Goal: Task Accomplishment & Management: Complete application form

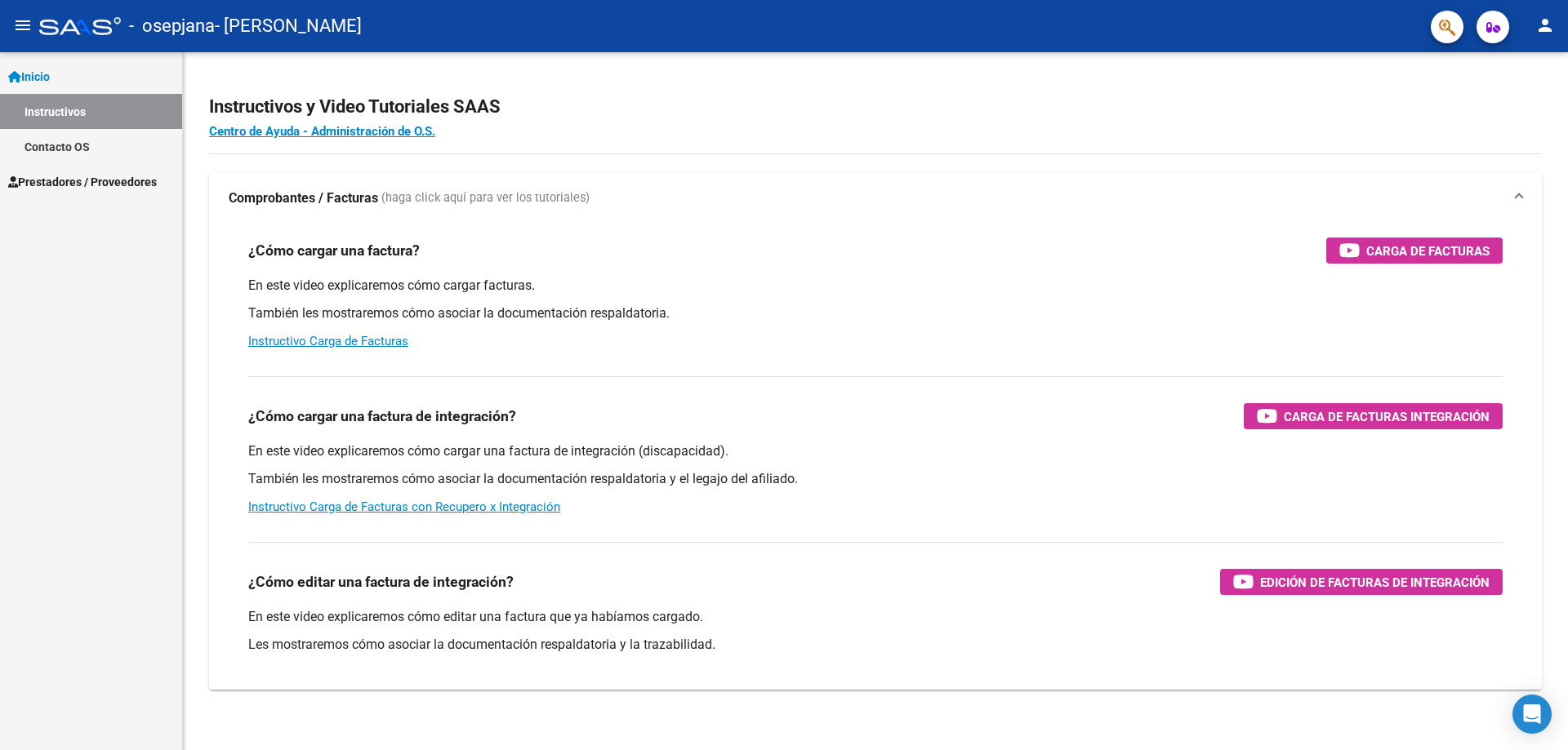
click at [61, 175] on span "Prestadores / Proveedores" at bounding box center [82, 182] width 149 height 18
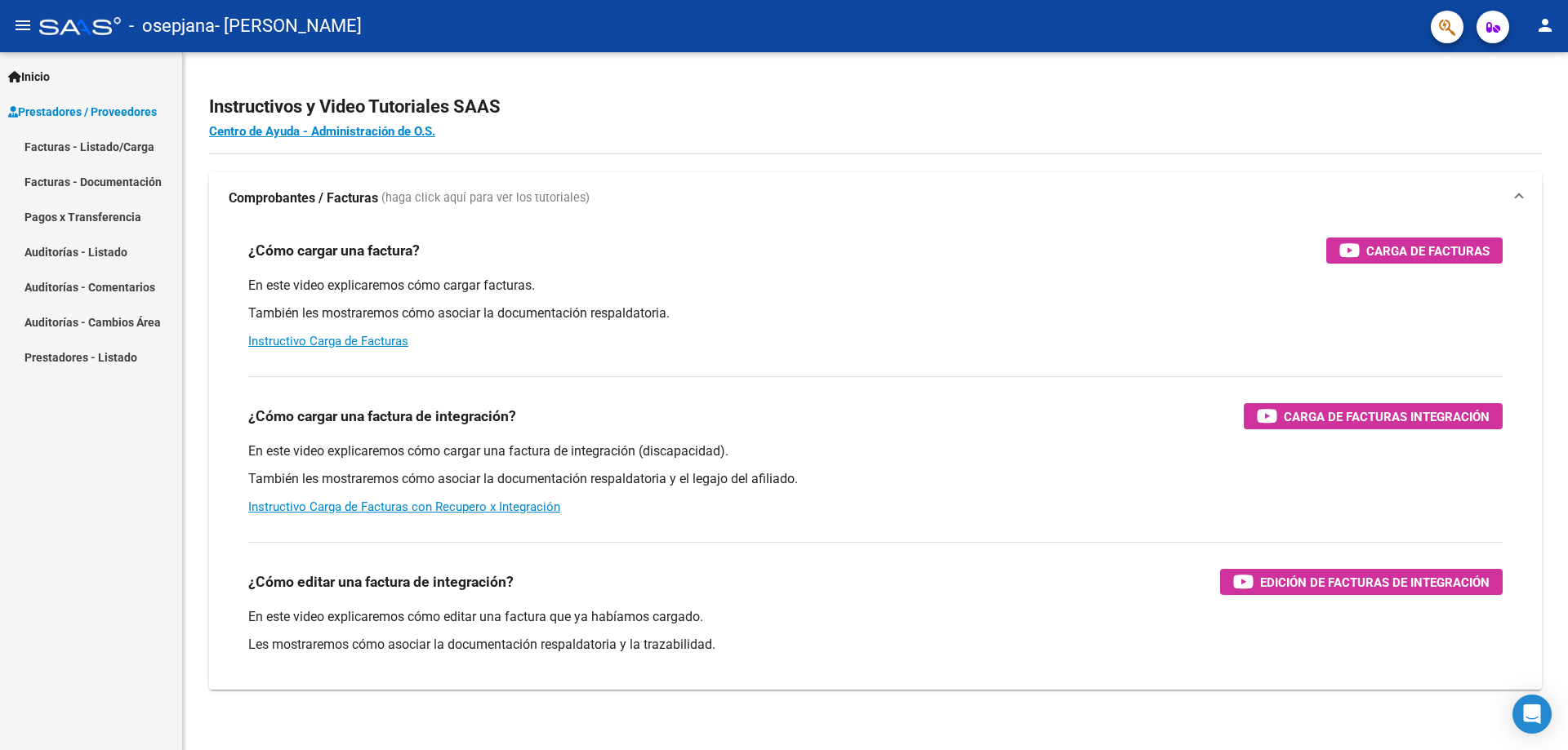
click at [76, 150] on link "Facturas - Listado/Carga" at bounding box center [91, 146] width 183 height 35
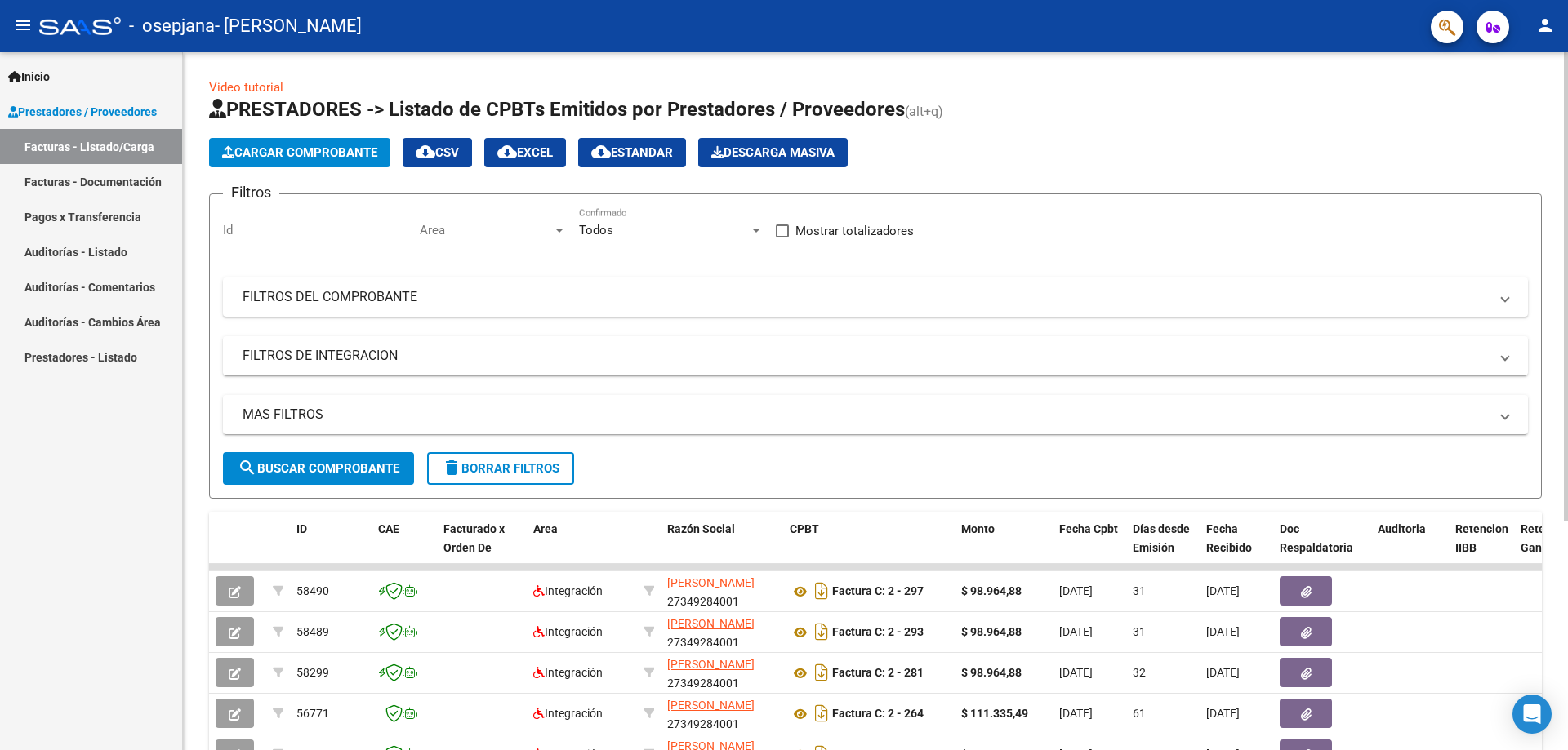
click at [371, 162] on button "Cargar Comprobante" at bounding box center [300, 153] width 182 height 30
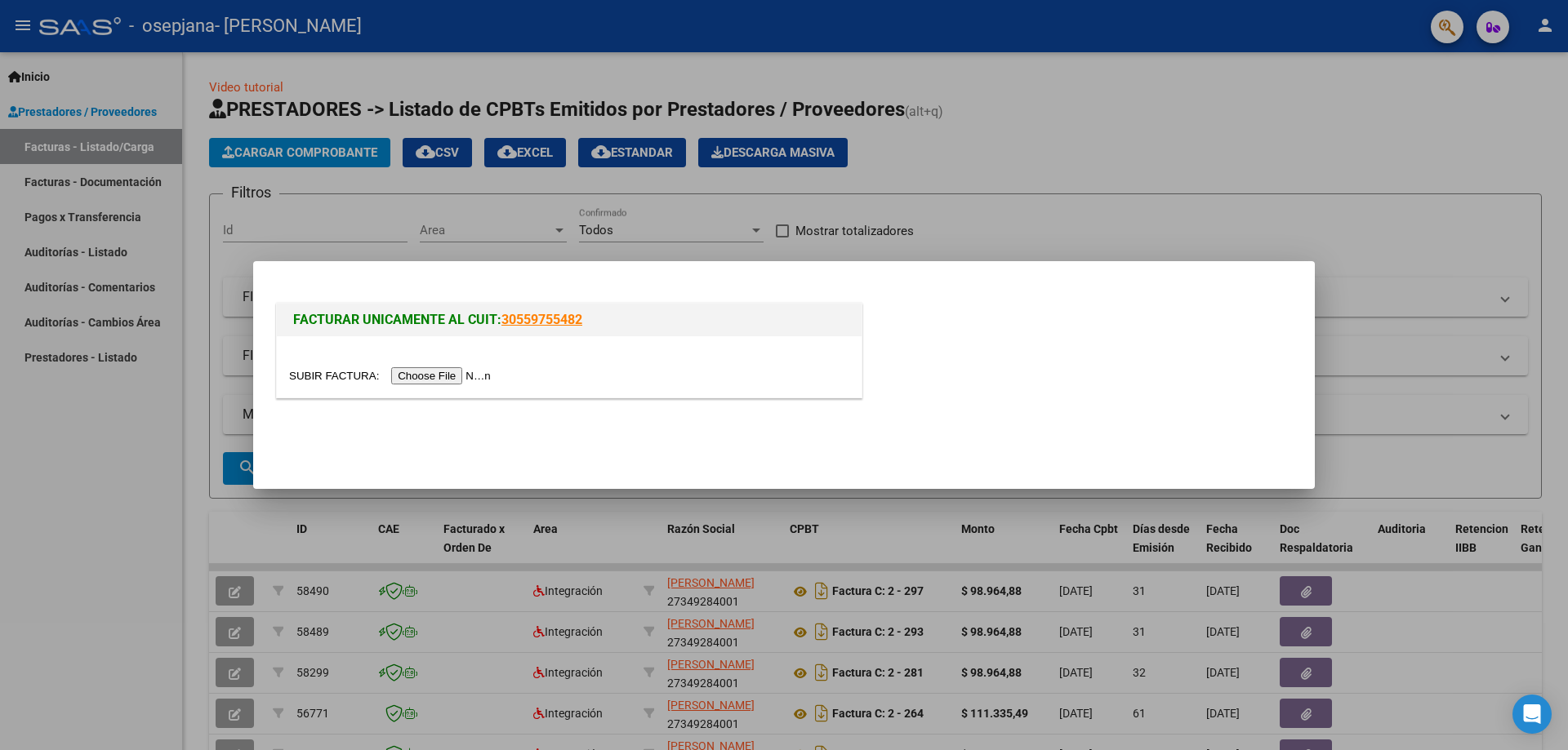
click at [418, 385] on div at bounding box center [569, 367] width 585 height 62
click at [421, 376] on input "file" at bounding box center [392, 375] width 206 height 17
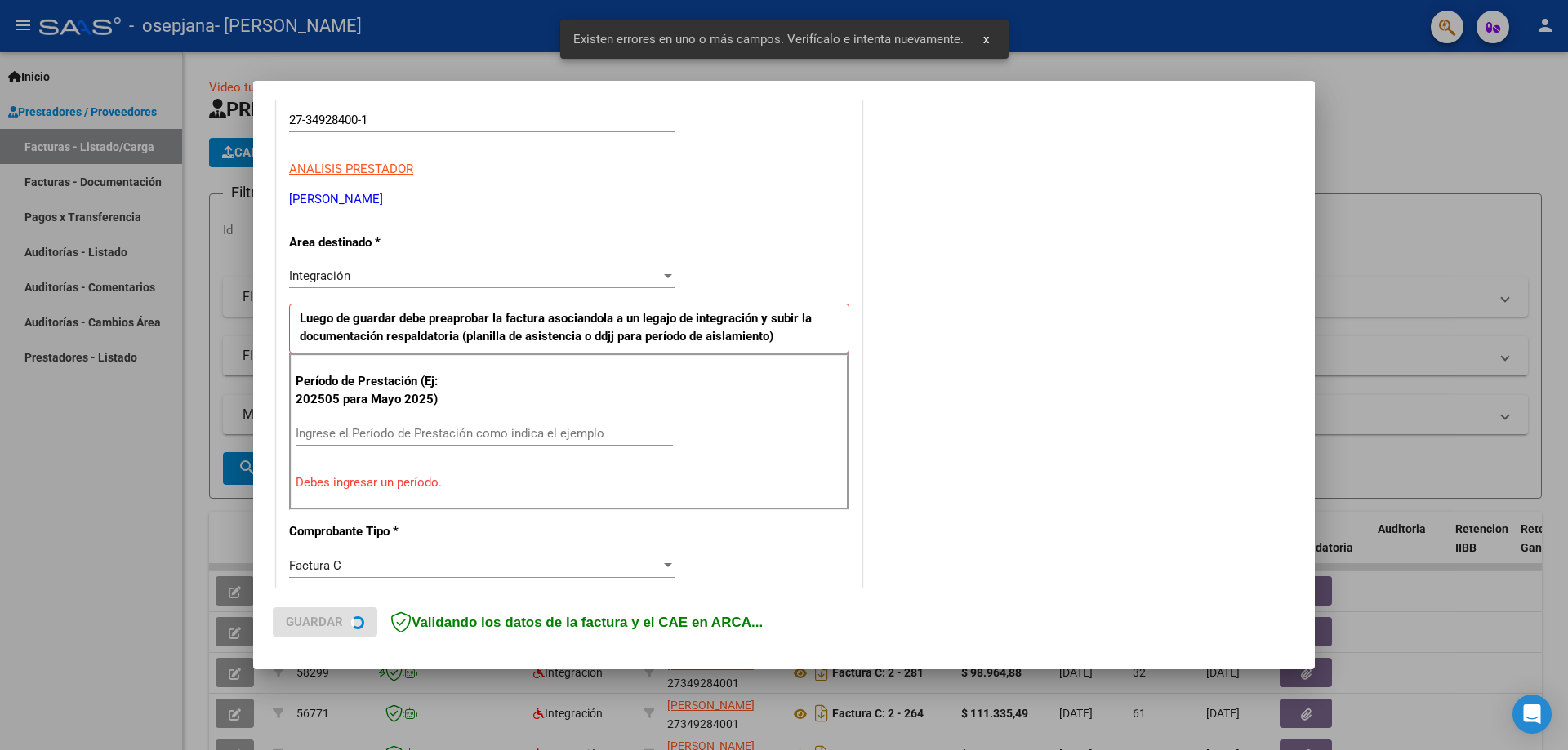
scroll to position [294, 0]
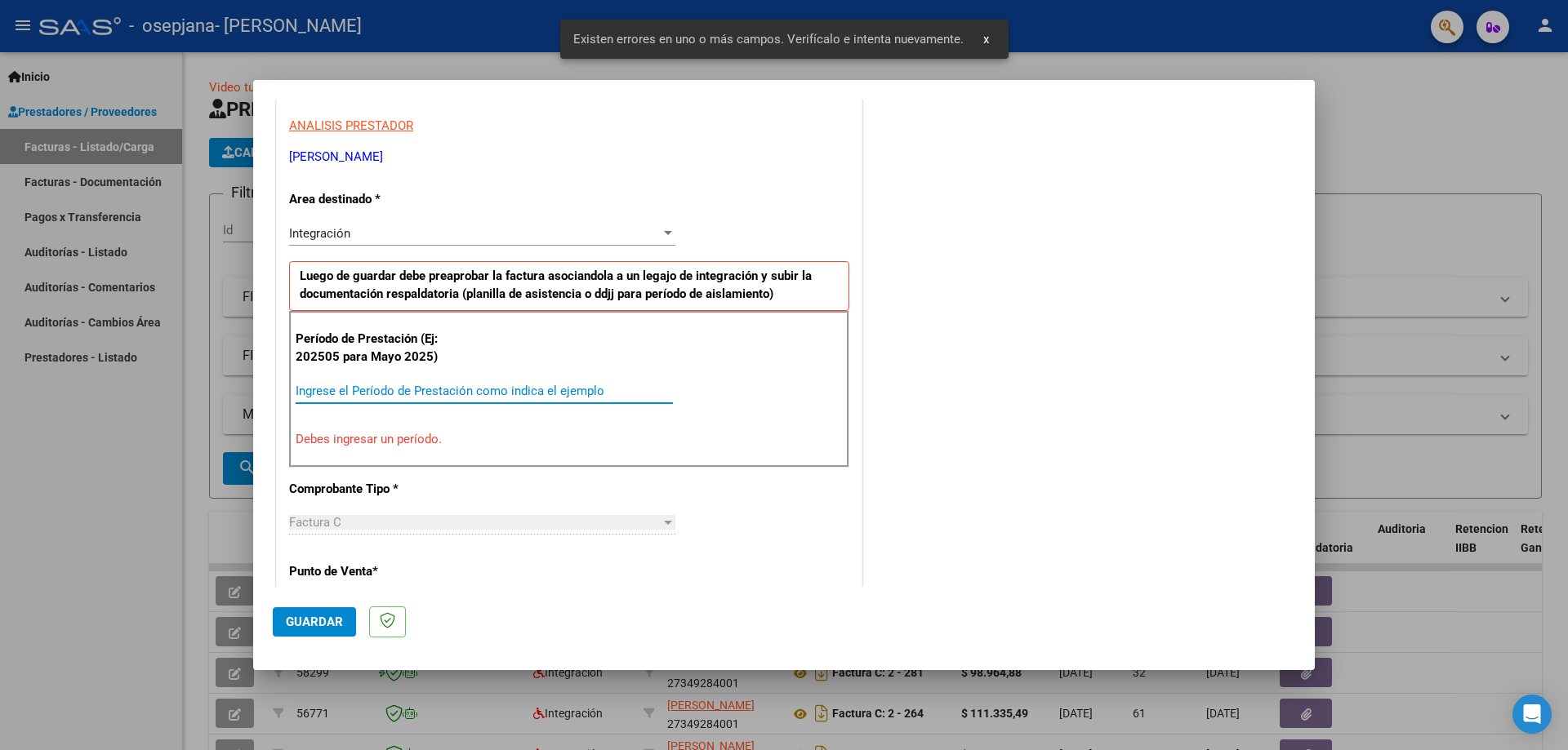
click at [330, 390] on input "Ingrese el Período de Prestación como indica el ejemplo" at bounding box center [484, 391] width 377 height 15
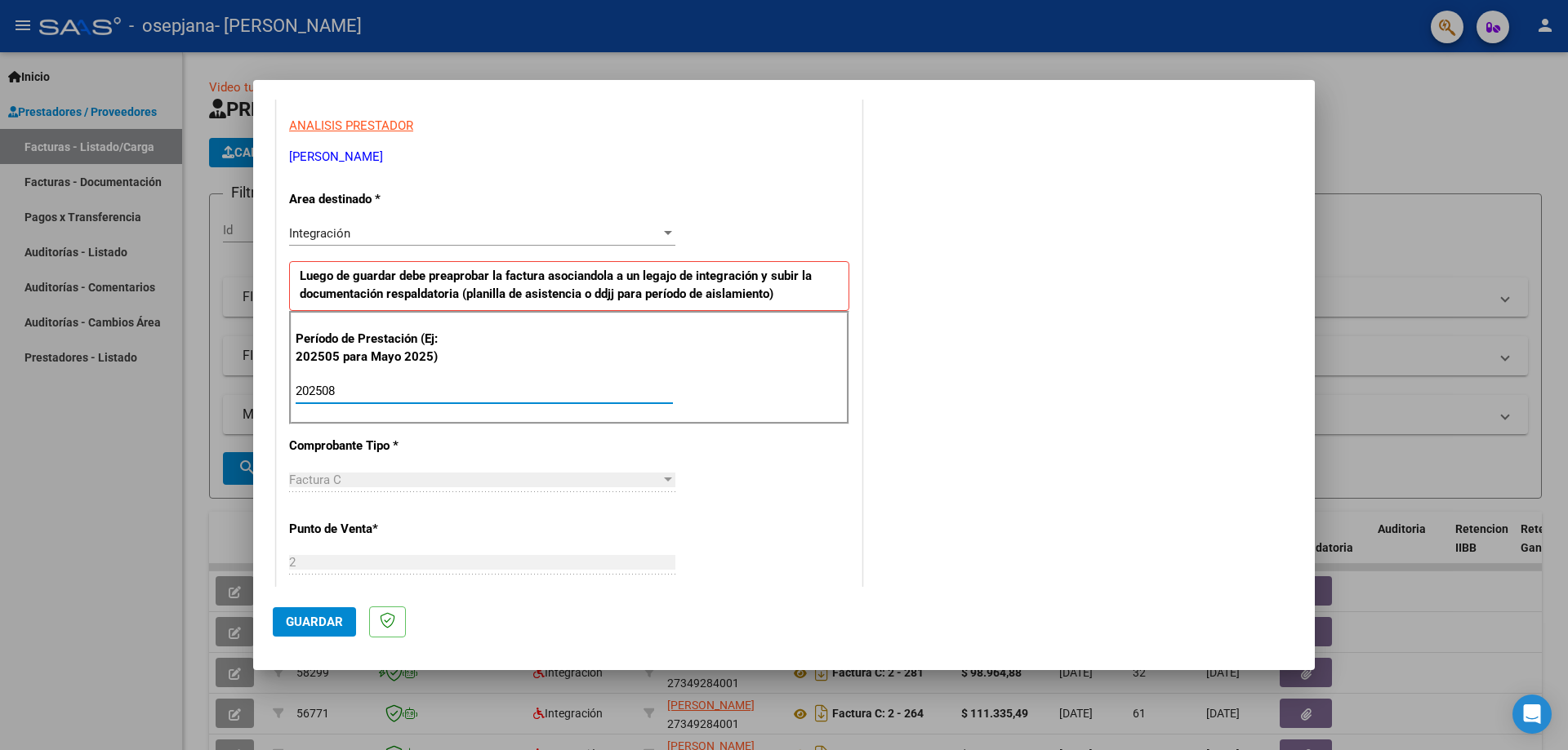
type input "202508"
click at [307, 628] on span "Guardar" at bounding box center [315, 622] width 58 height 15
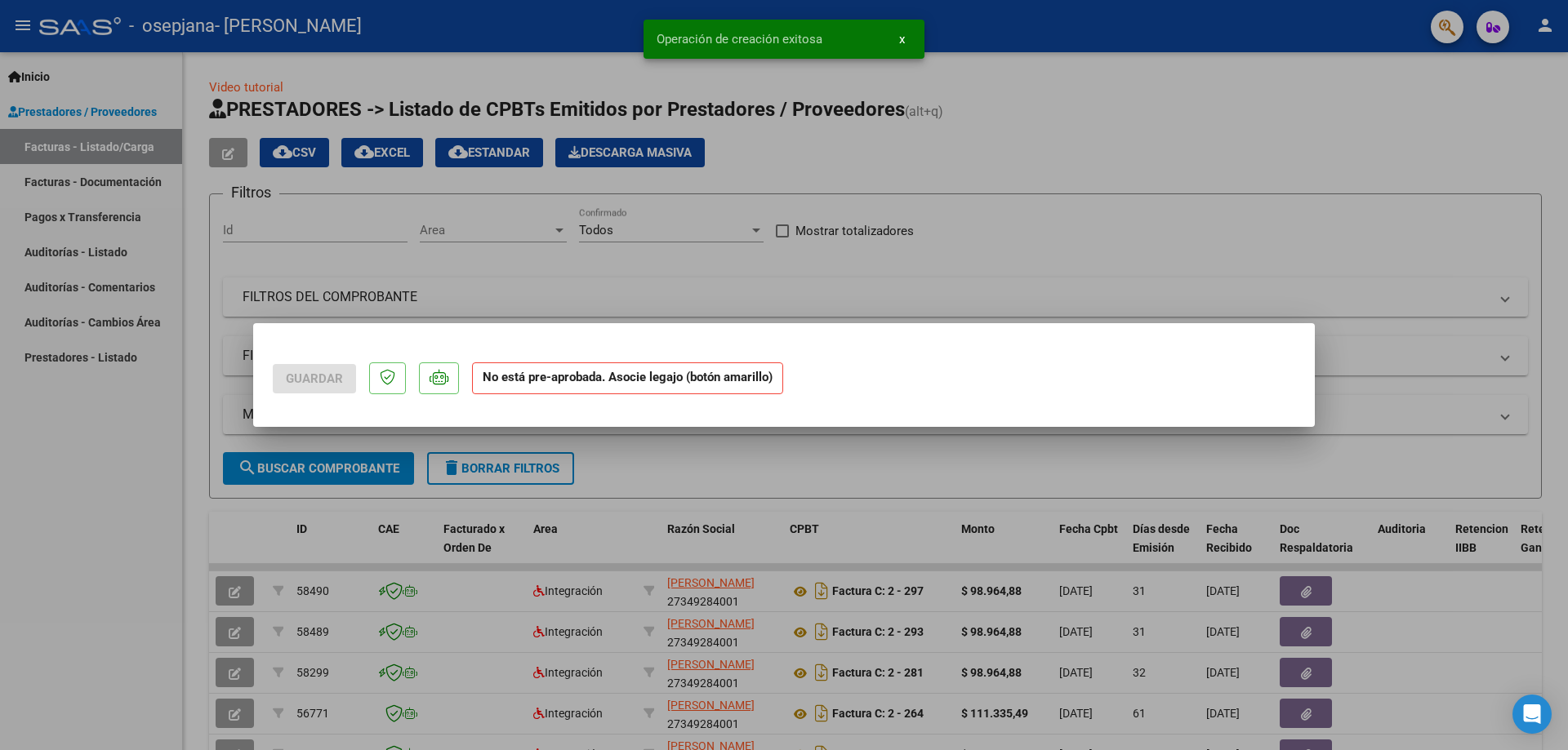
scroll to position [0, 0]
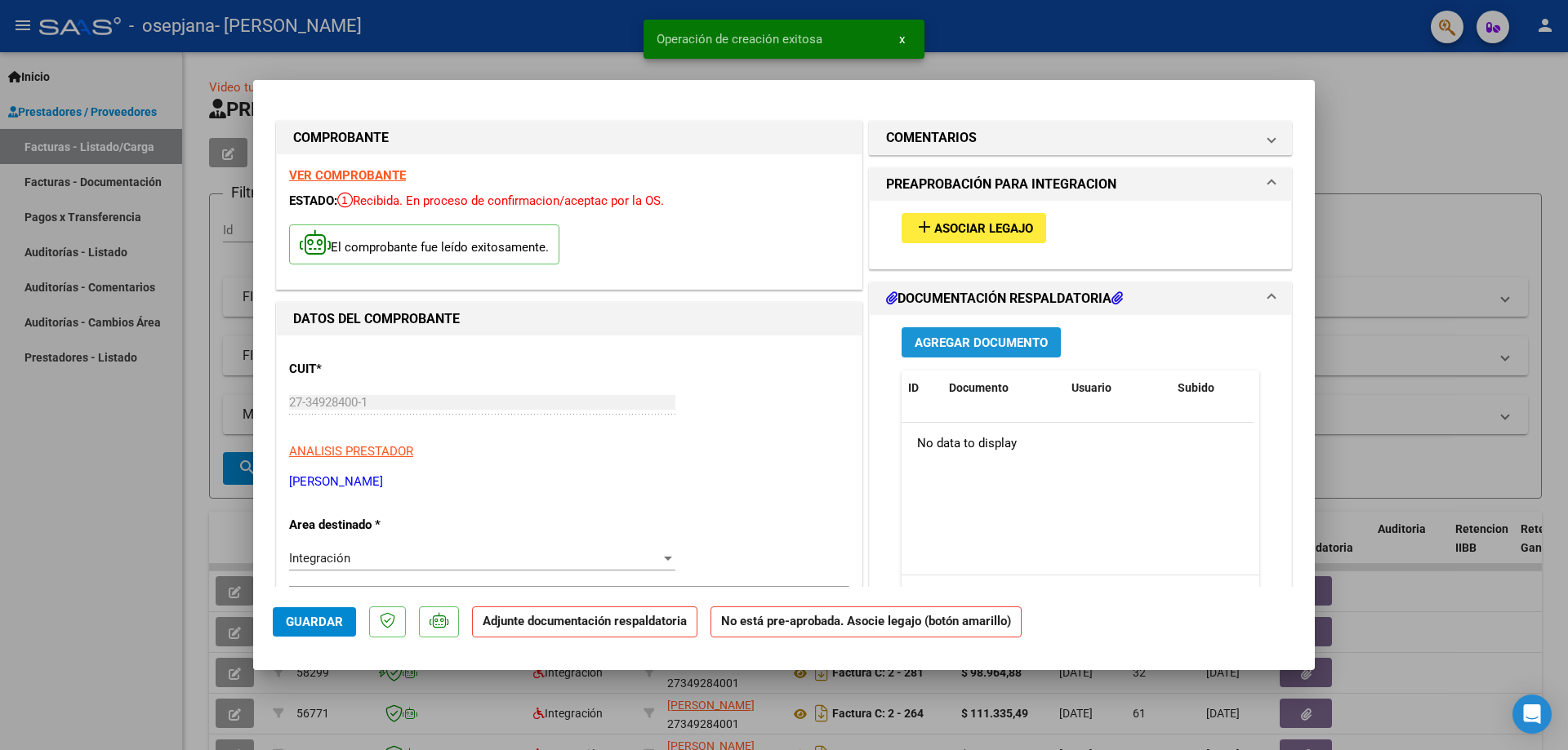
click at [972, 348] on span "Agregar Documento" at bounding box center [981, 342] width 133 height 15
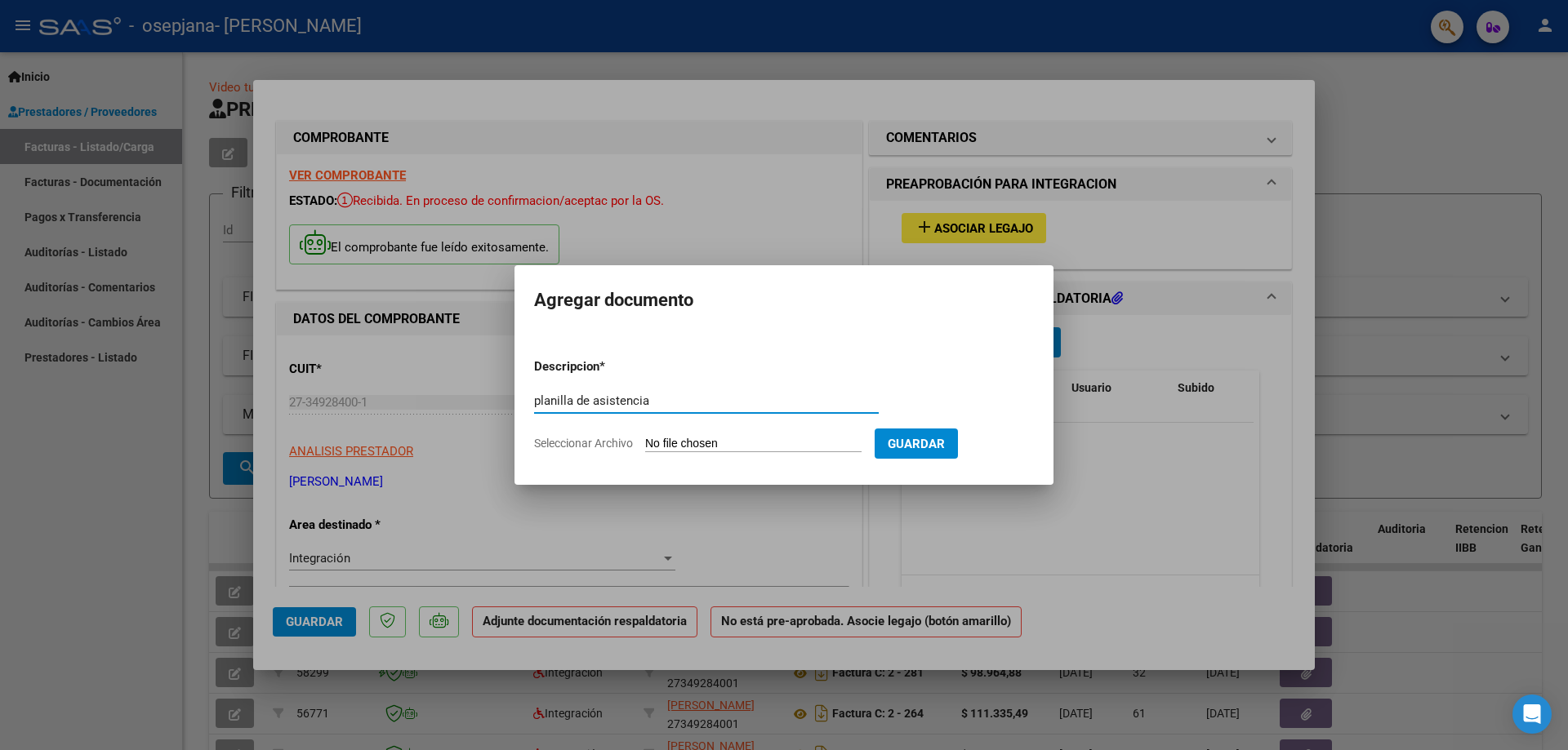
type input "planilla de asistencia"
click at [730, 446] on input "Seleccionar Archivo" at bounding box center [753, 444] width 216 height 16
type input "C:\fakepath\Planilla de asistencia.pdf"
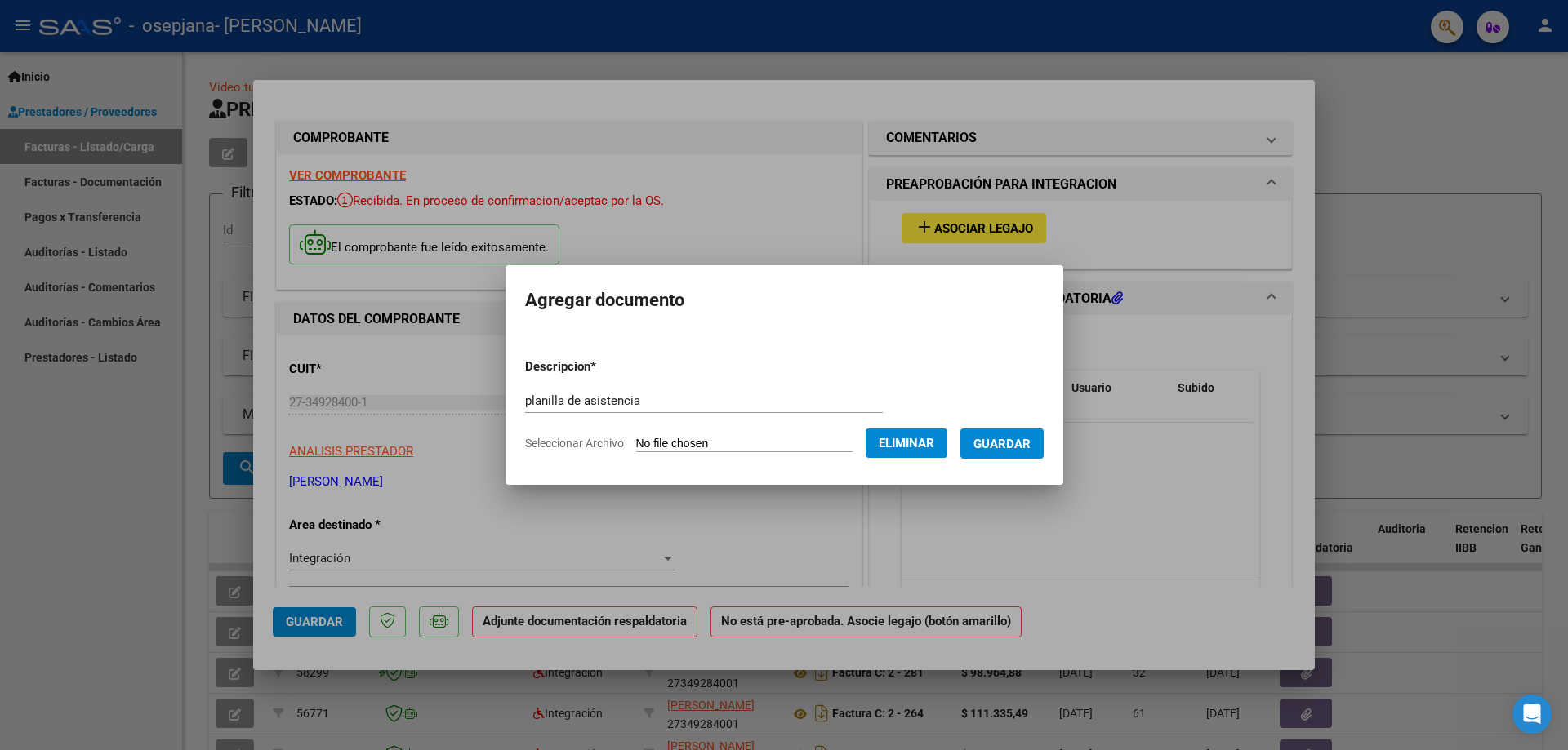
click at [985, 442] on button "Guardar" at bounding box center [1002, 443] width 83 height 30
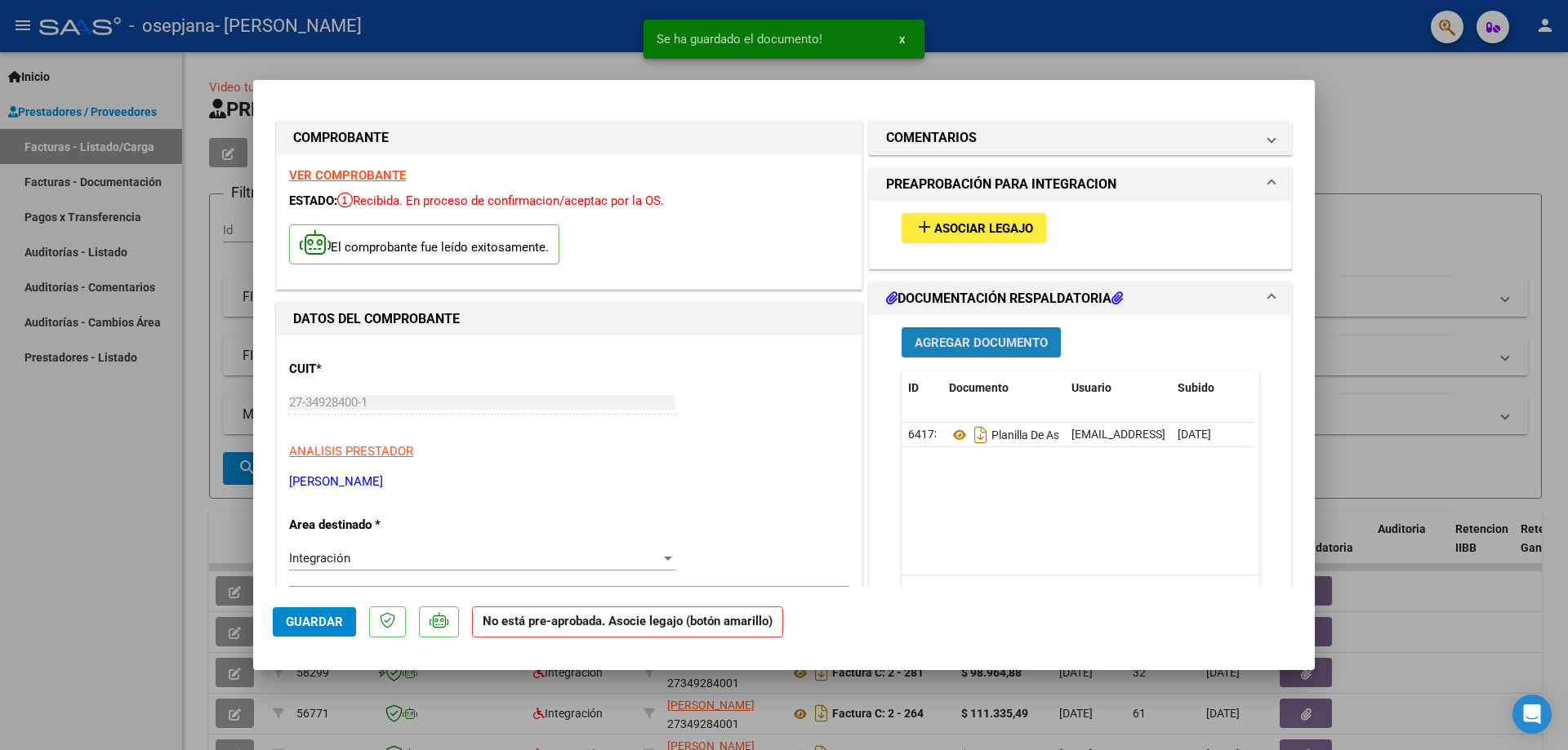
click at [986, 337] on span "Agregar Documento" at bounding box center [981, 342] width 133 height 15
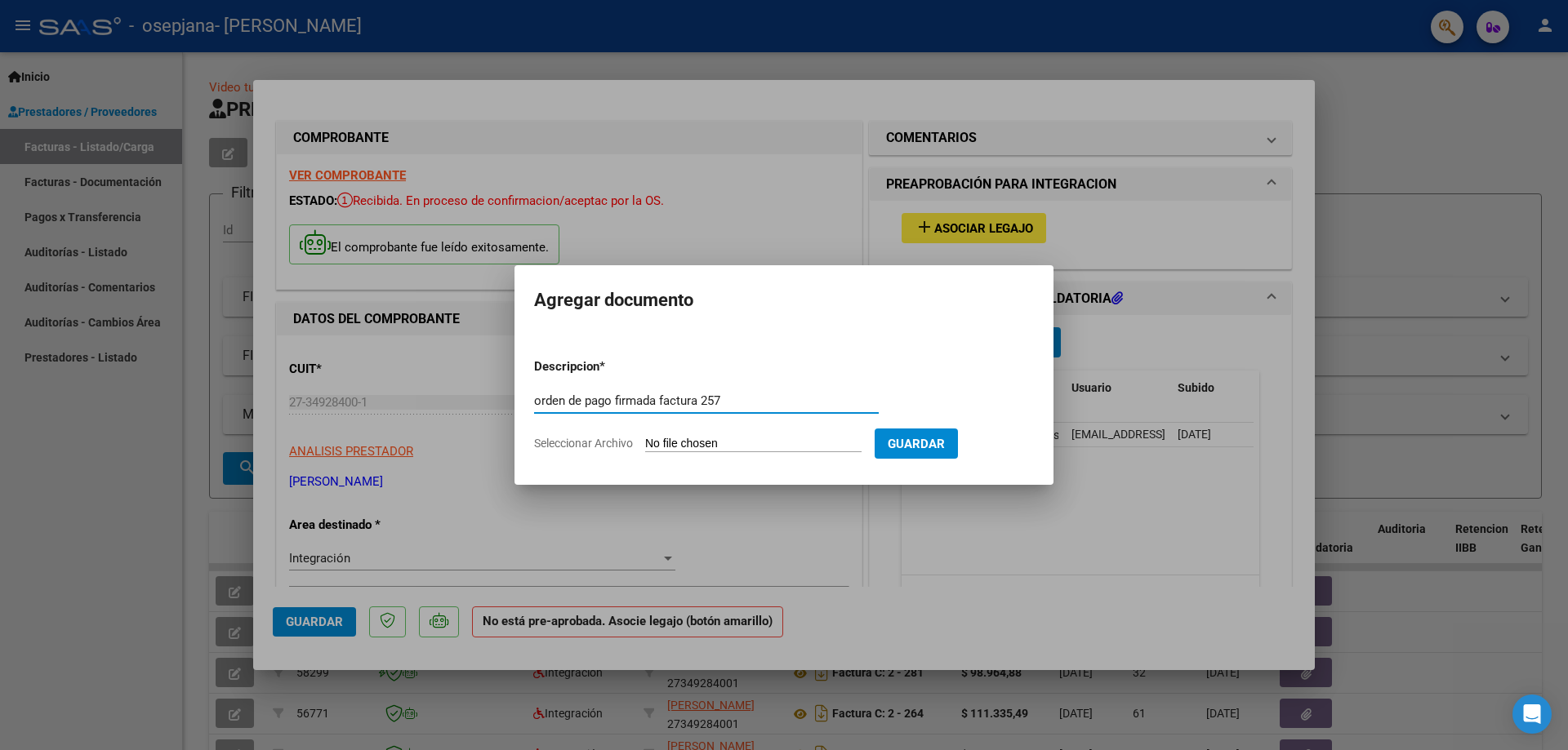
type input "orden de pago firmada factura 257"
click at [719, 443] on input "Seleccionar Archivo" at bounding box center [753, 444] width 216 height 16
type input "C:\fakepath\orden de pago factura 257.pdf"
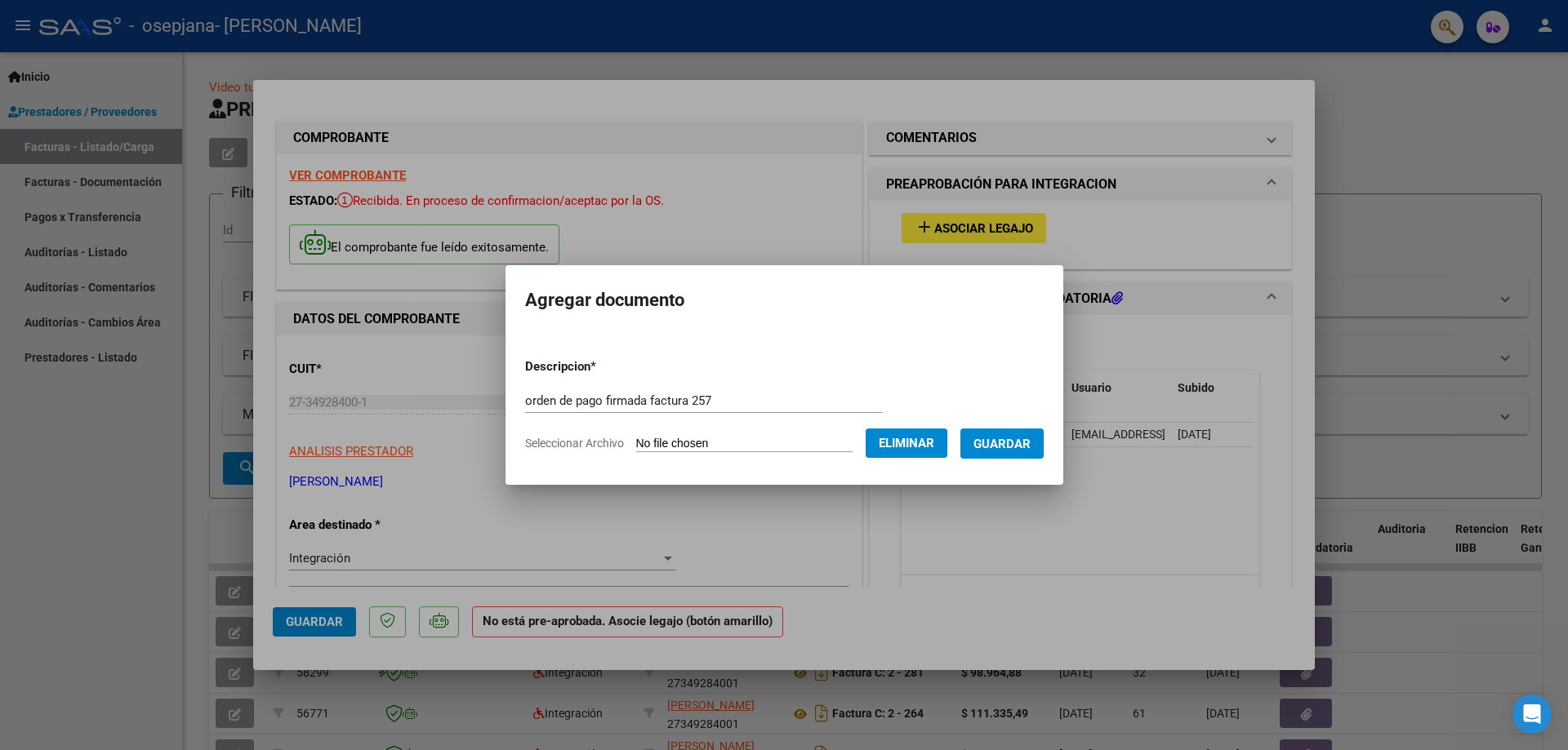
click at [1013, 454] on button "Guardar" at bounding box center [1002, 443] width 83 height 30
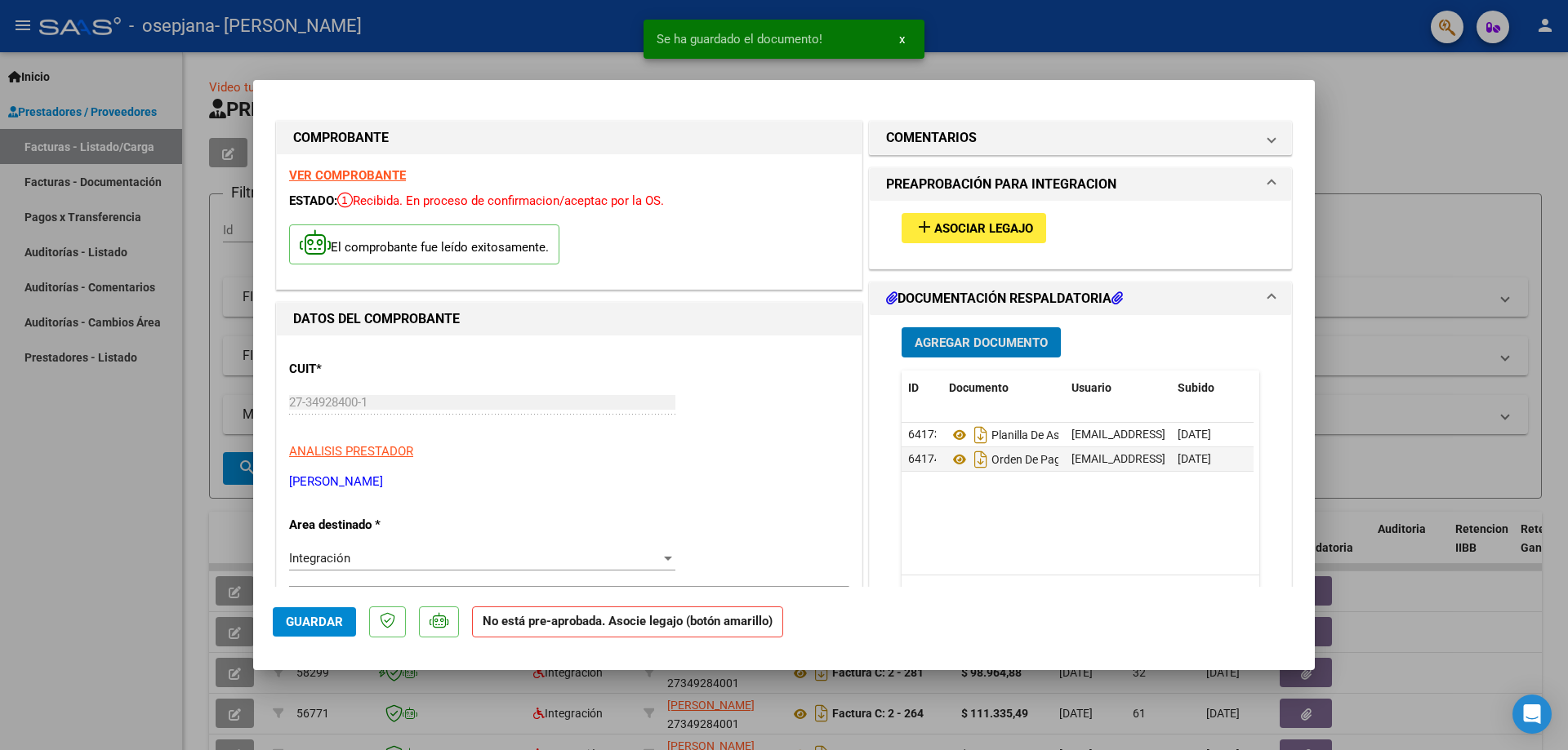
click at [284, 621] on button "Guardar" at bounding box center [315, 622] width 83 height 30
click at [159, 613] on div at bounding box center [784, 375] width 1568 height 750
type input "$ 0,00"
